Goal: Task Accomplishment & Management: Manage account settings

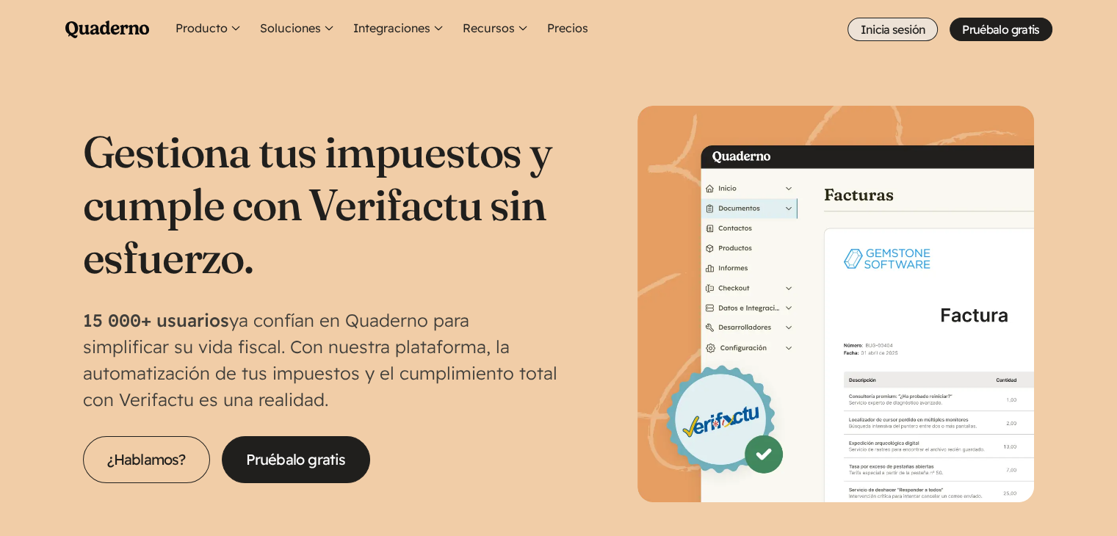
click at [769, 34] on link "Inicia sesión" at bounding box center [892, 29] width 90 height 23
click at [769, 33] on link "Inicia sesión" at bounding box center [892, 29] width 90 height 23
